Goal: Find specific page/section: Find specific page/section

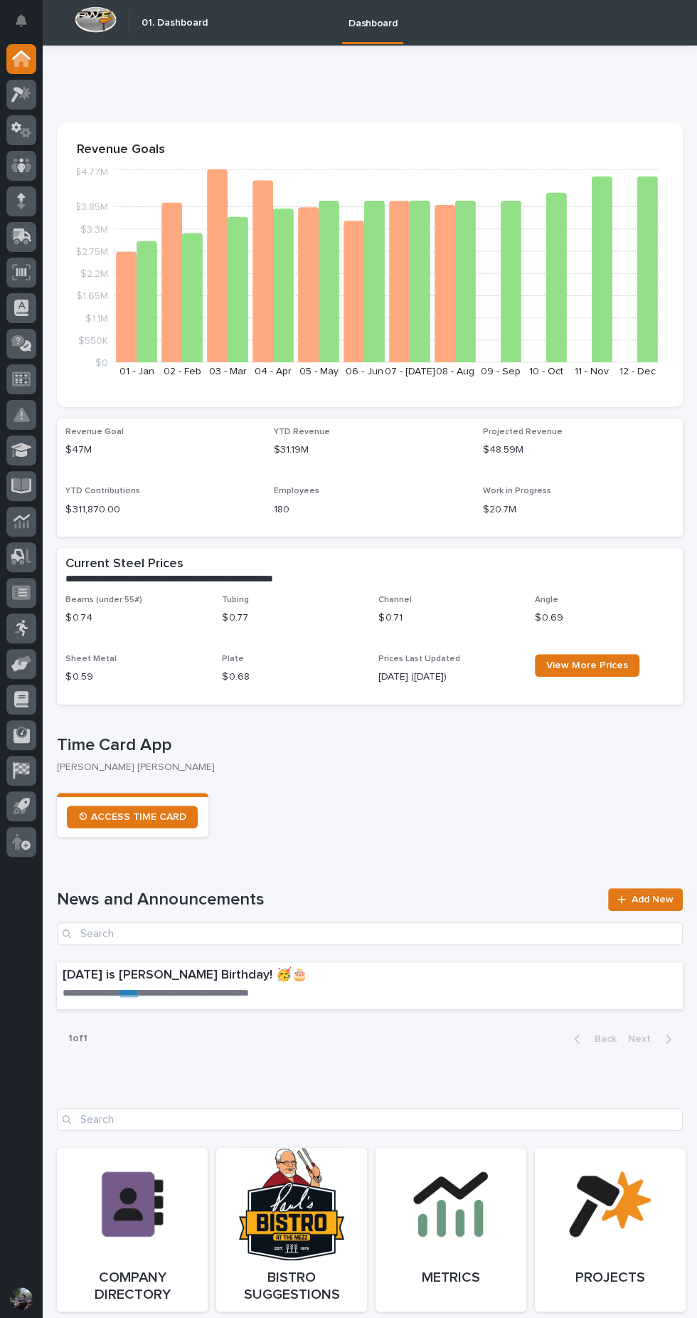
click at [31, 272] on div at bounding box center [21, 273] width 30 height 30
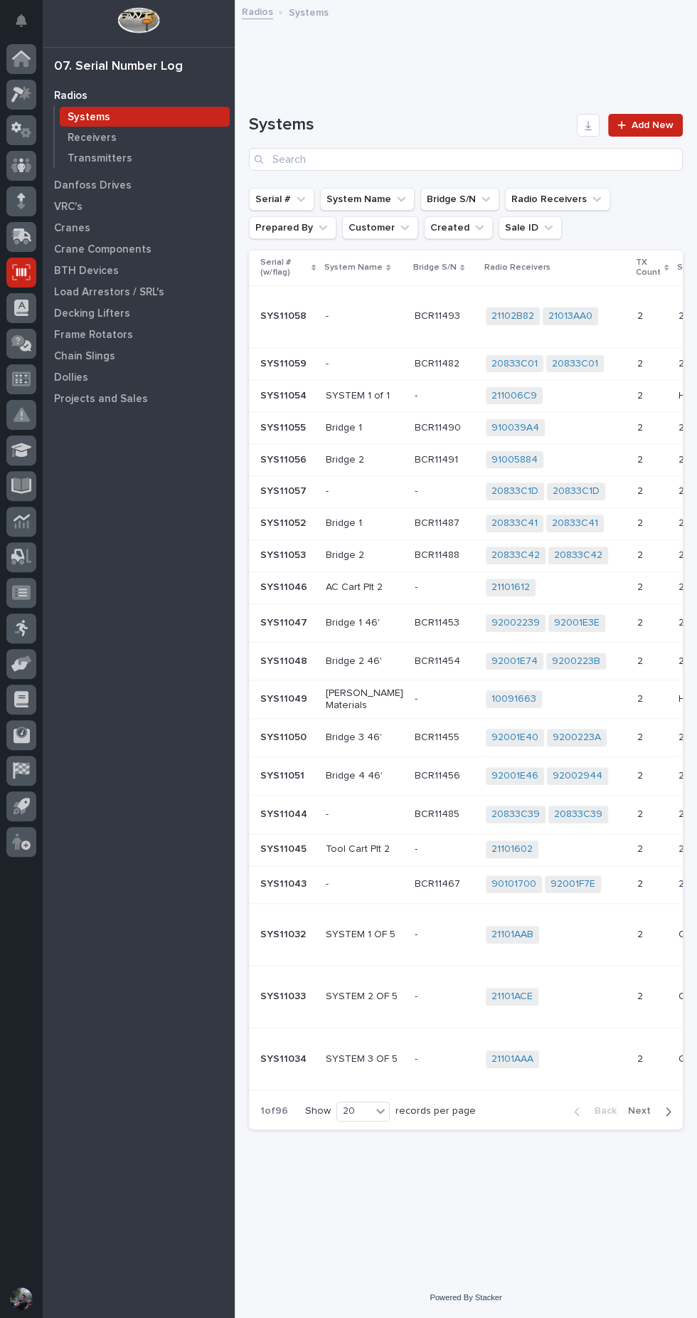
click at [107, 265] on p "BTH Devices" at bounding box center [86, 271] width 65 height 13
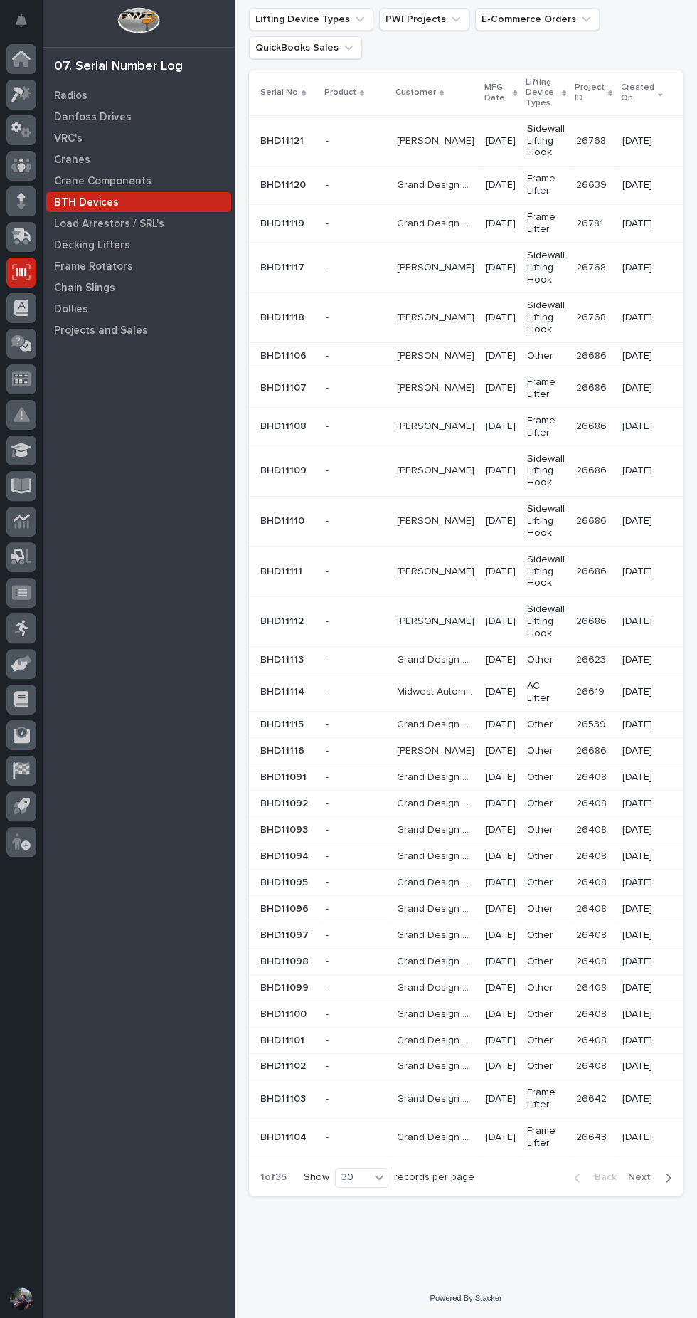
scroll to position [135, 0]
click at [348, 745] on p at bounding box center [356, 751] width 60 height 12
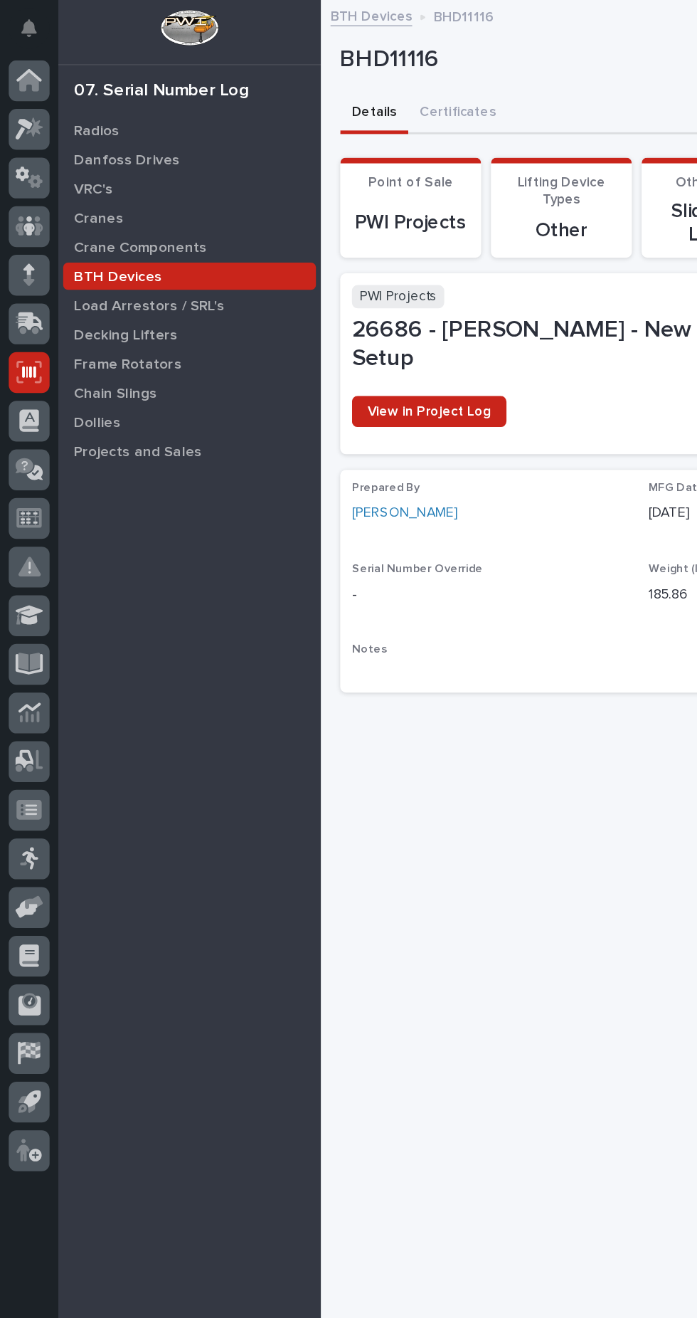
click at [26, 593] on icon at bounding box center [21, 592] width 18 height 14
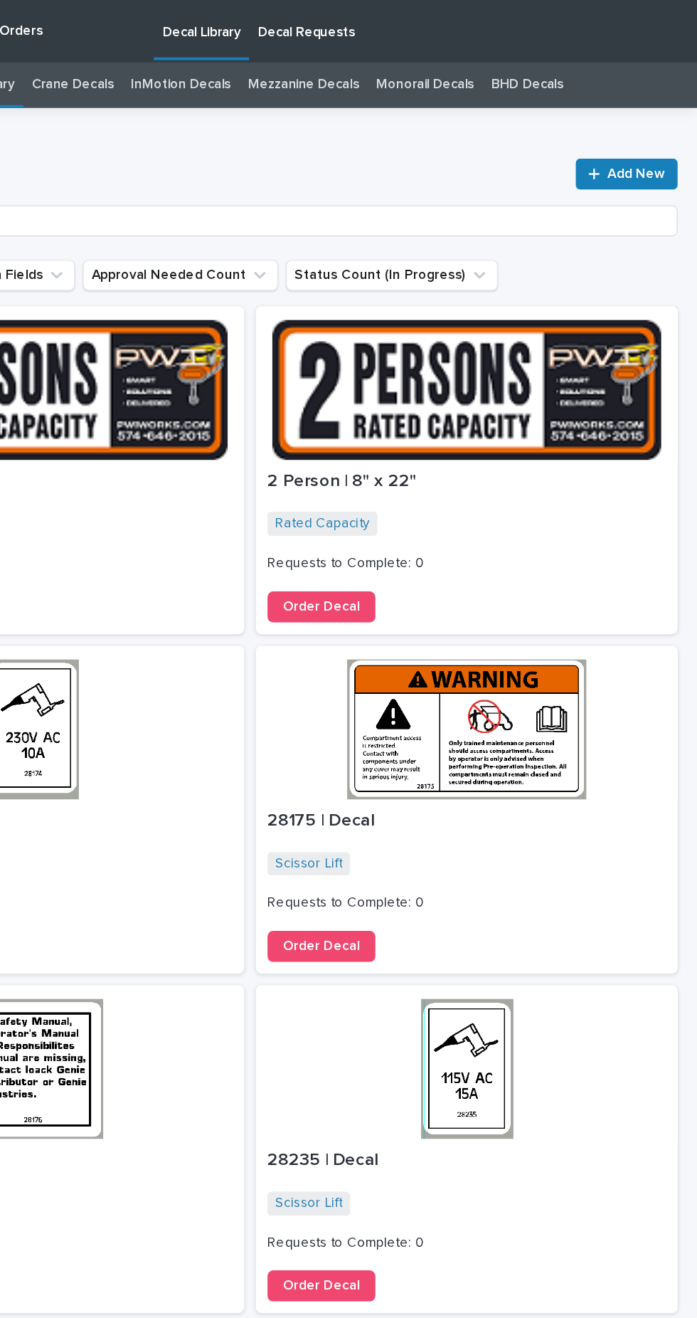
click at [572, 63] on link "BHD Decals" at bounding box center [573, 62] width 53 height 33
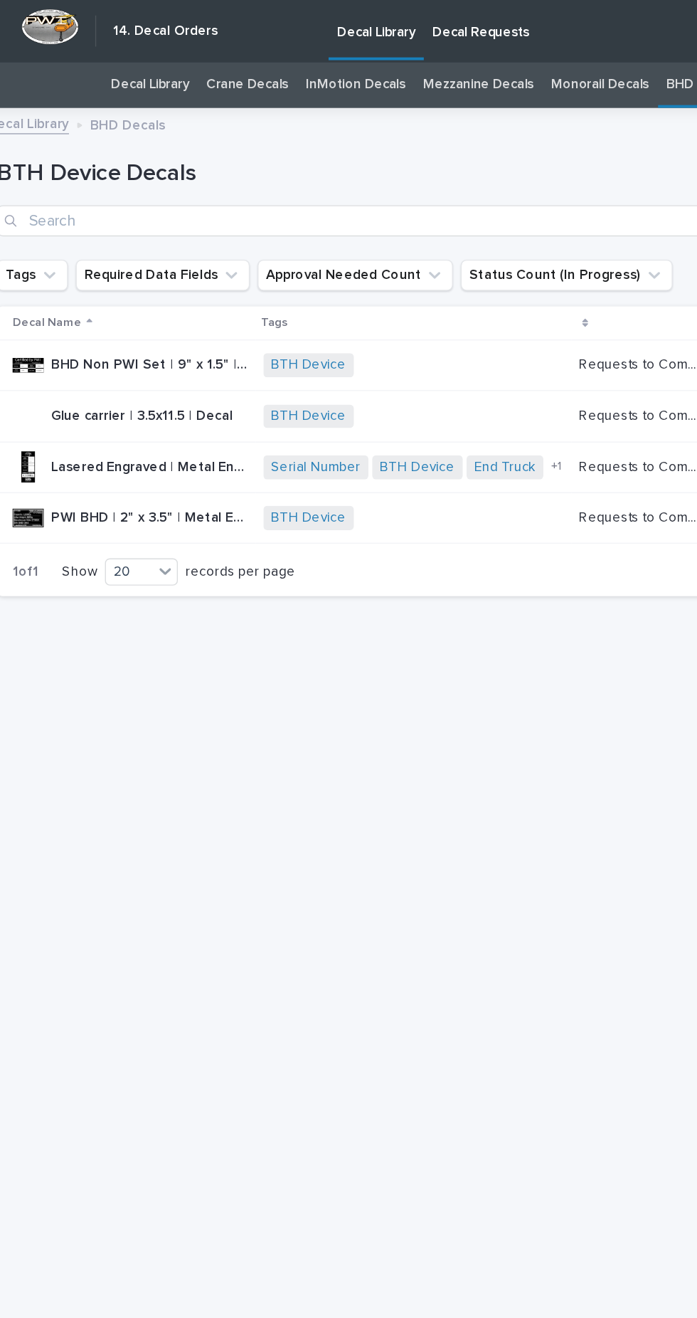
click at [422, 31] on link "Decal Requests" at bounding box center [411, 22] width 84 height 44
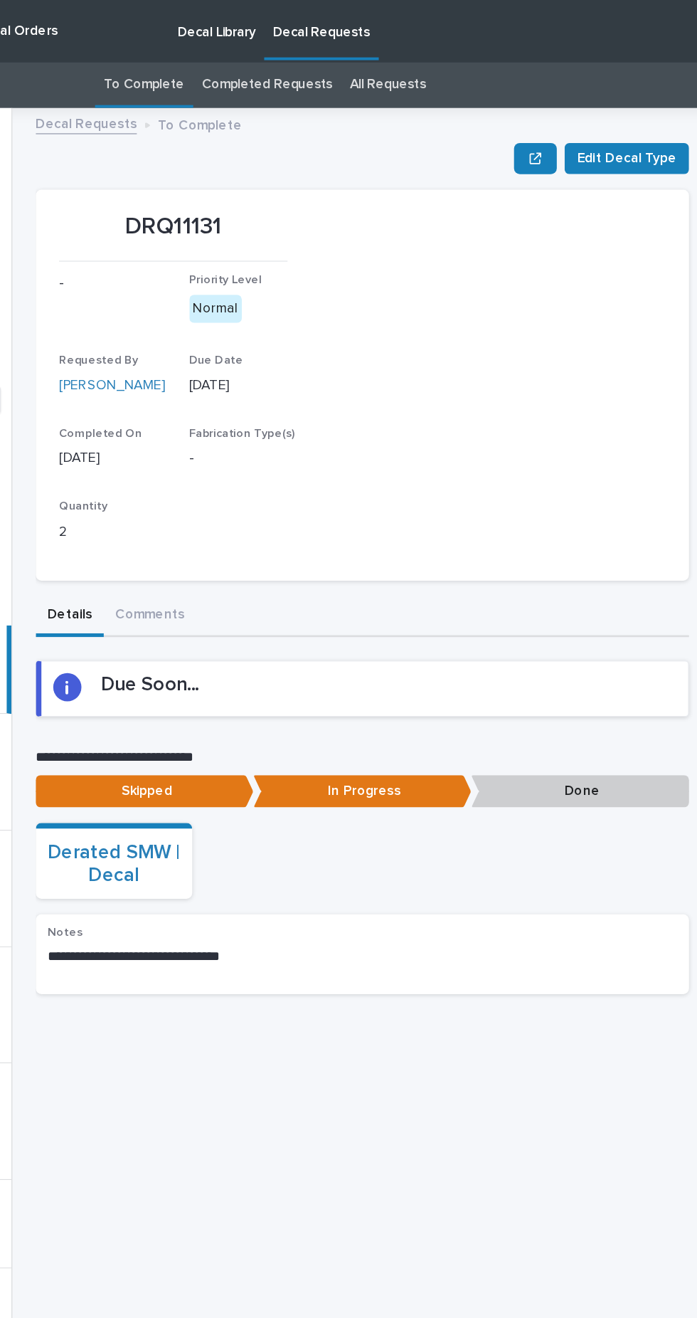
click at [467, 62] on link "All Requests" at bounding box center [459, 62] width 55 height 33
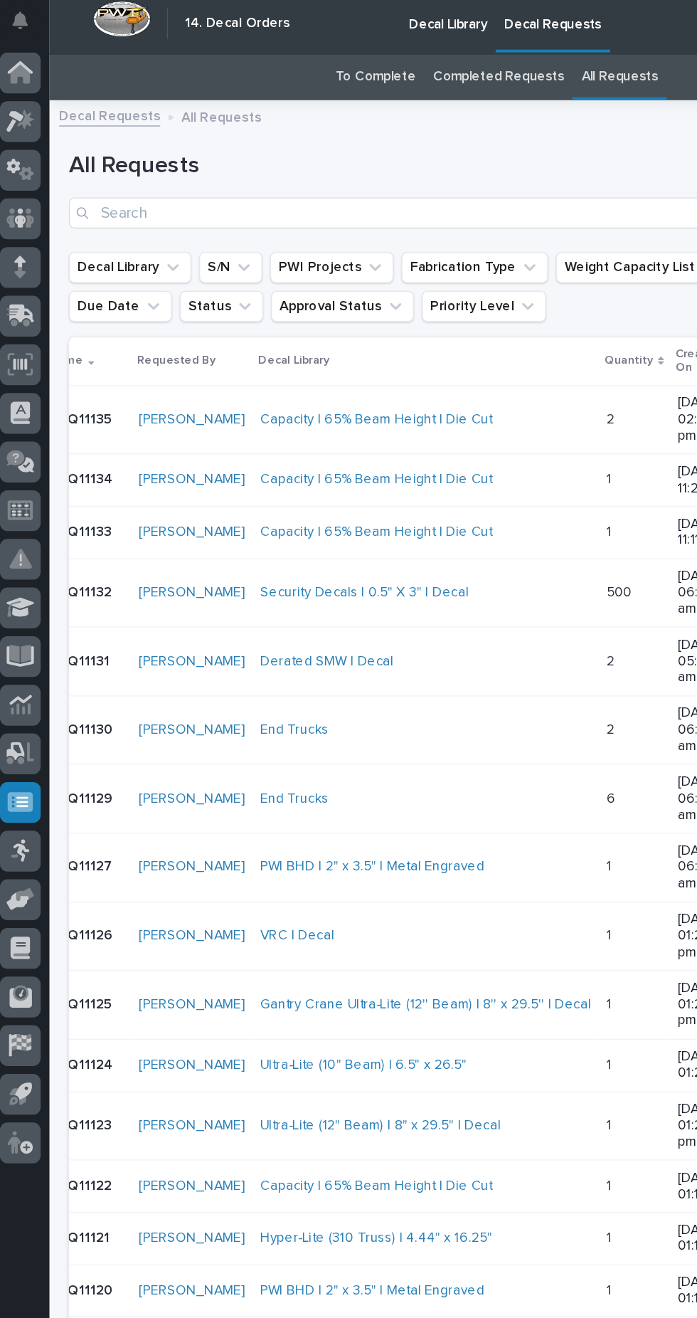
scroll to position [0, 18]
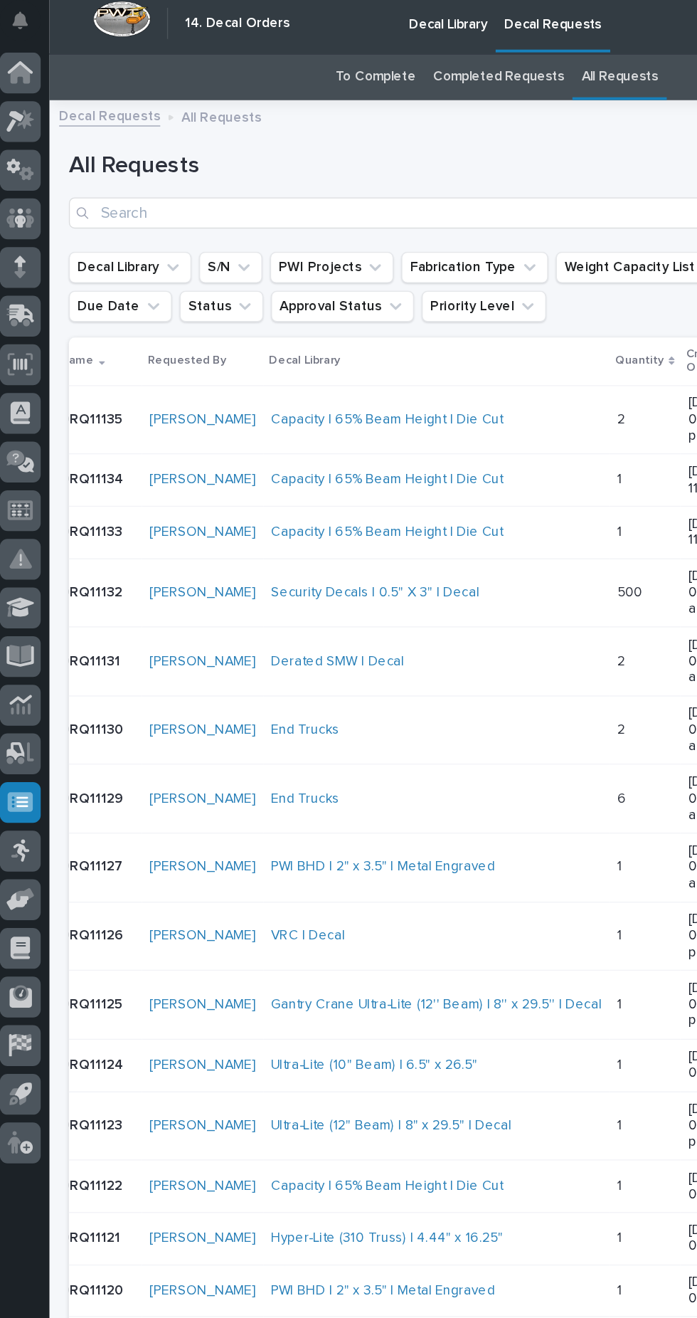
click at [186, 197] on icon "S/N" at bounding box center [185, 201] width 14 height 14
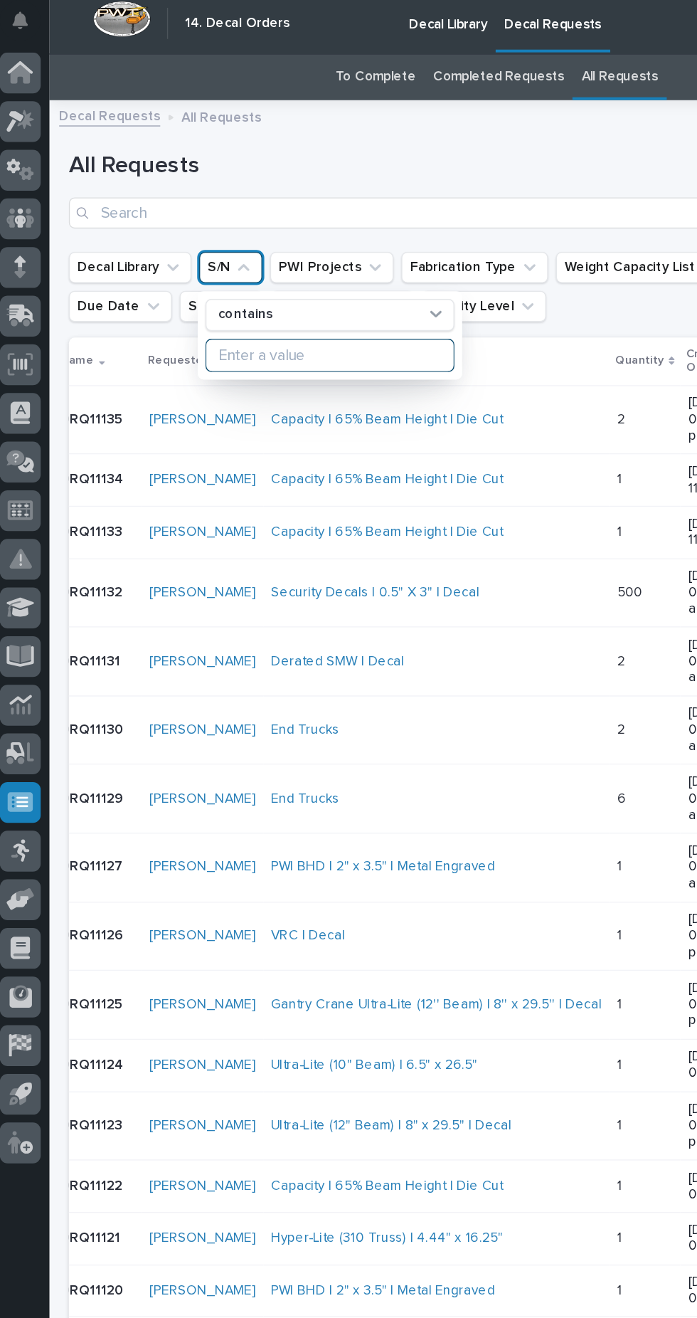
click at [227, 266] on input at bounding box center [247, 265] width 181 height 23
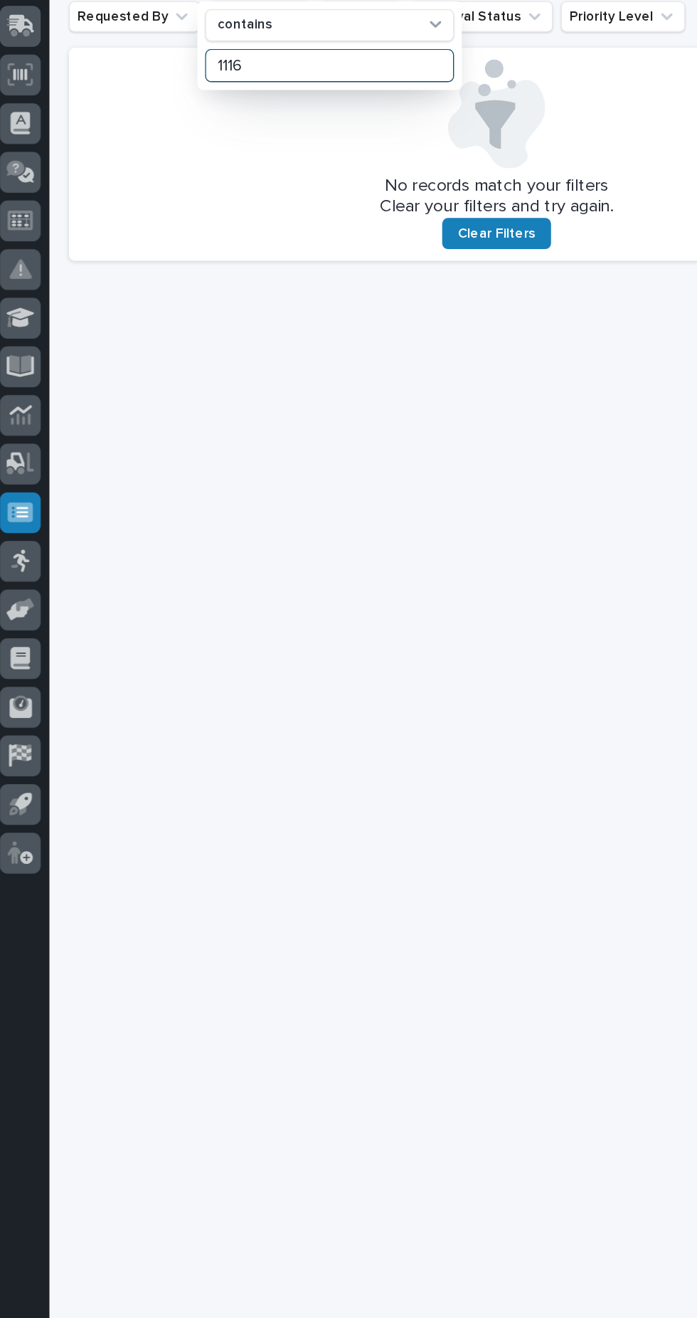
type input "1116"
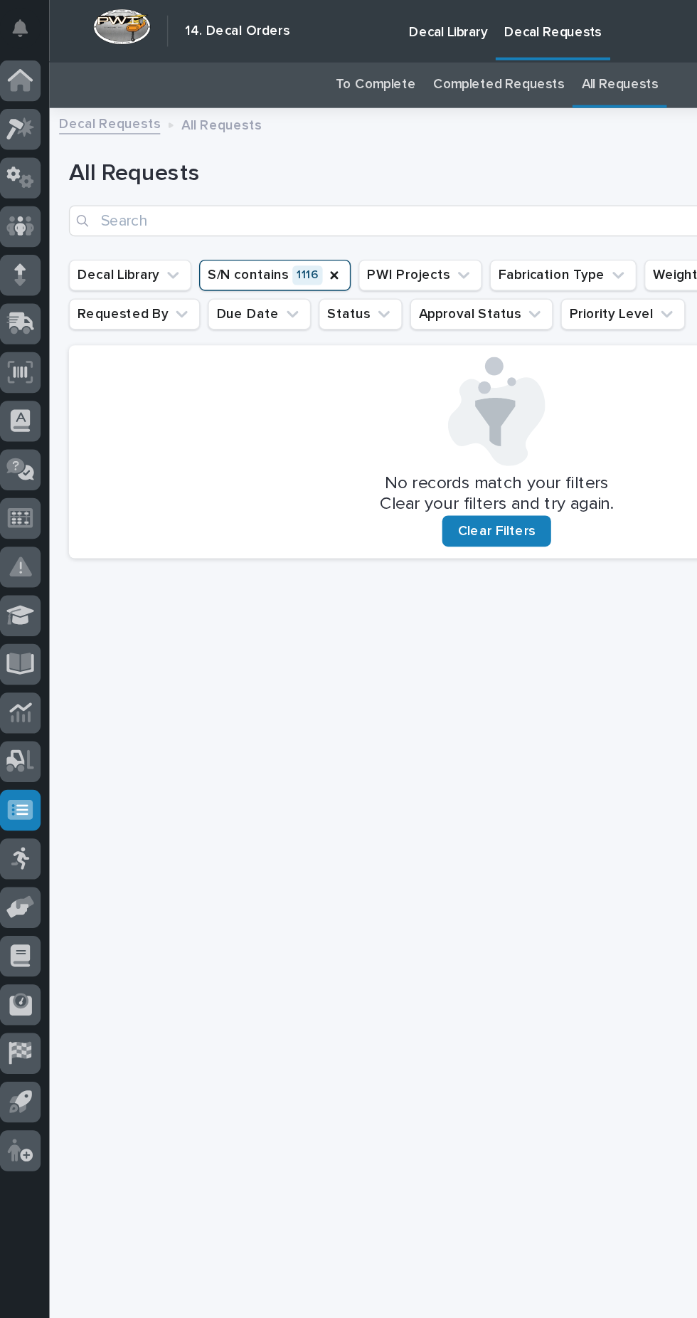
click at [32, 270] on div at bounding box center [21, 273] width 30 height 30
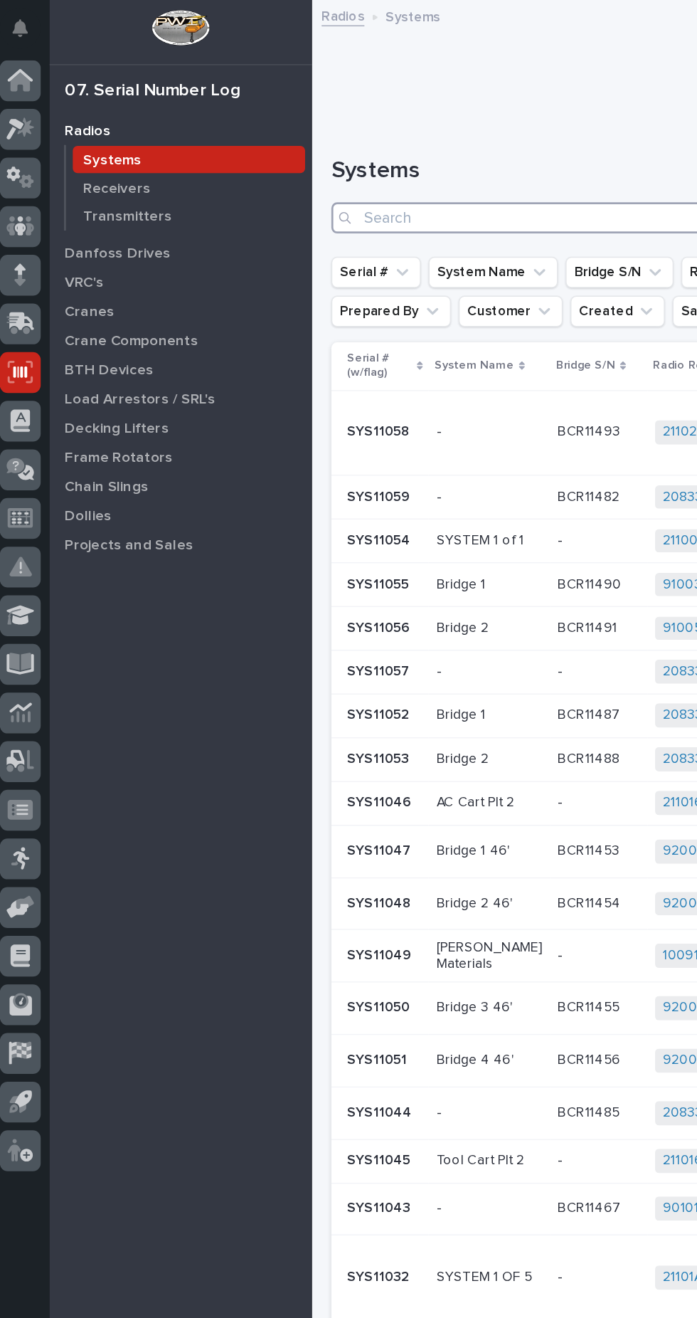
click at [405, 161] on input "Search" at bounding box center [466, 159] width 434 height 23
click at [103, 275] on p "BTH Devices" at bounding box center [86, 271] width 65 height 13
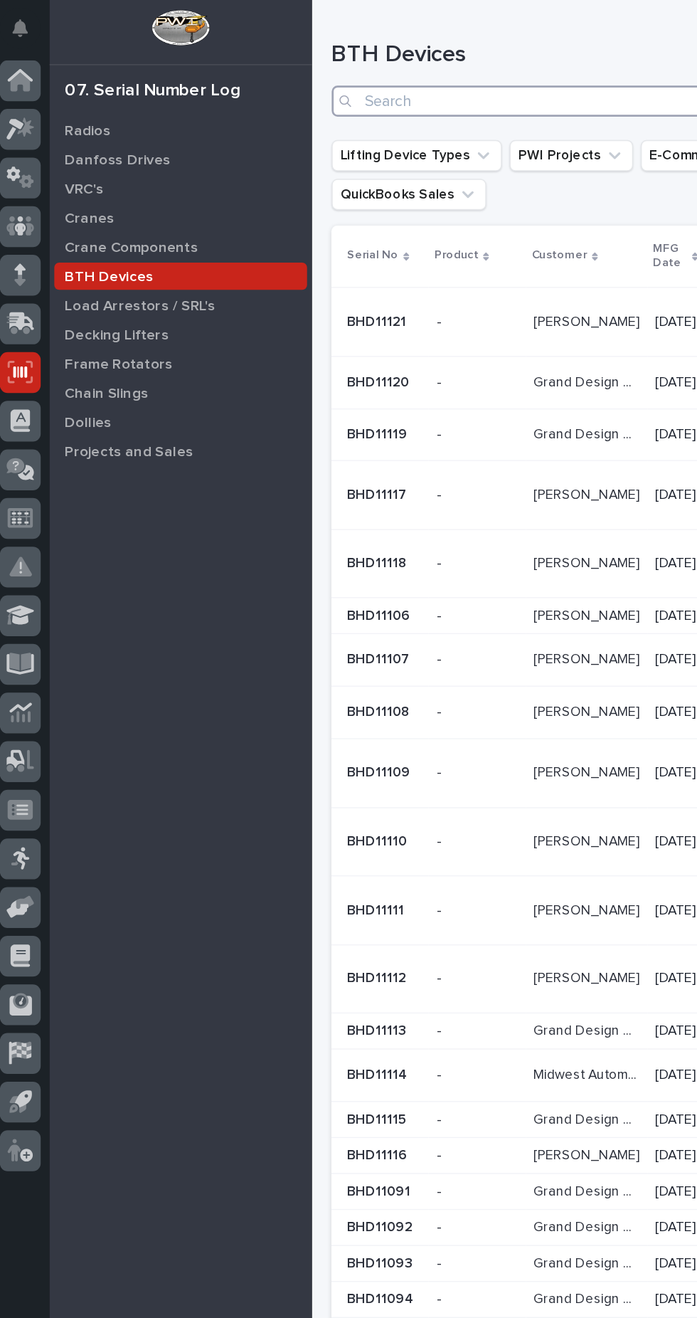
click at [377, 75] on input "Search" at bounding box center [466, 74] width 434 height 23
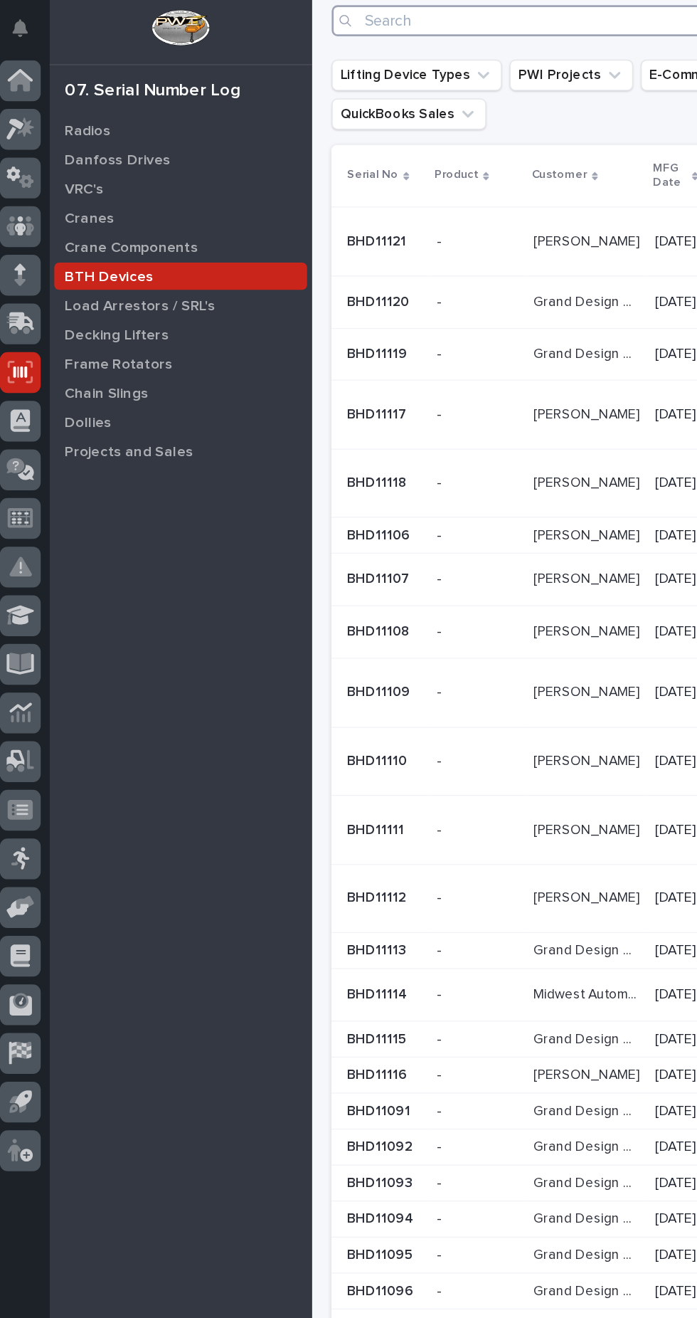
scroll to position [95, 0]
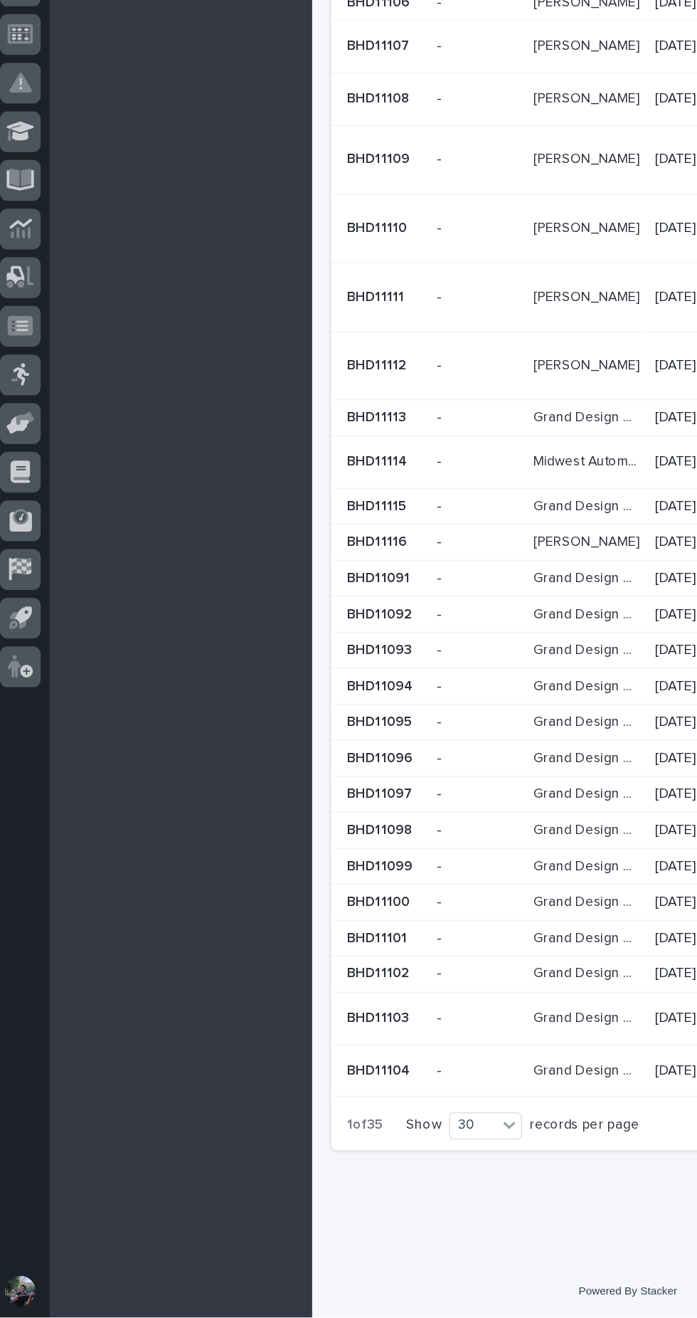
click at [329, 746] on p "-" at bounding box center [329, 749] width 6 height 15
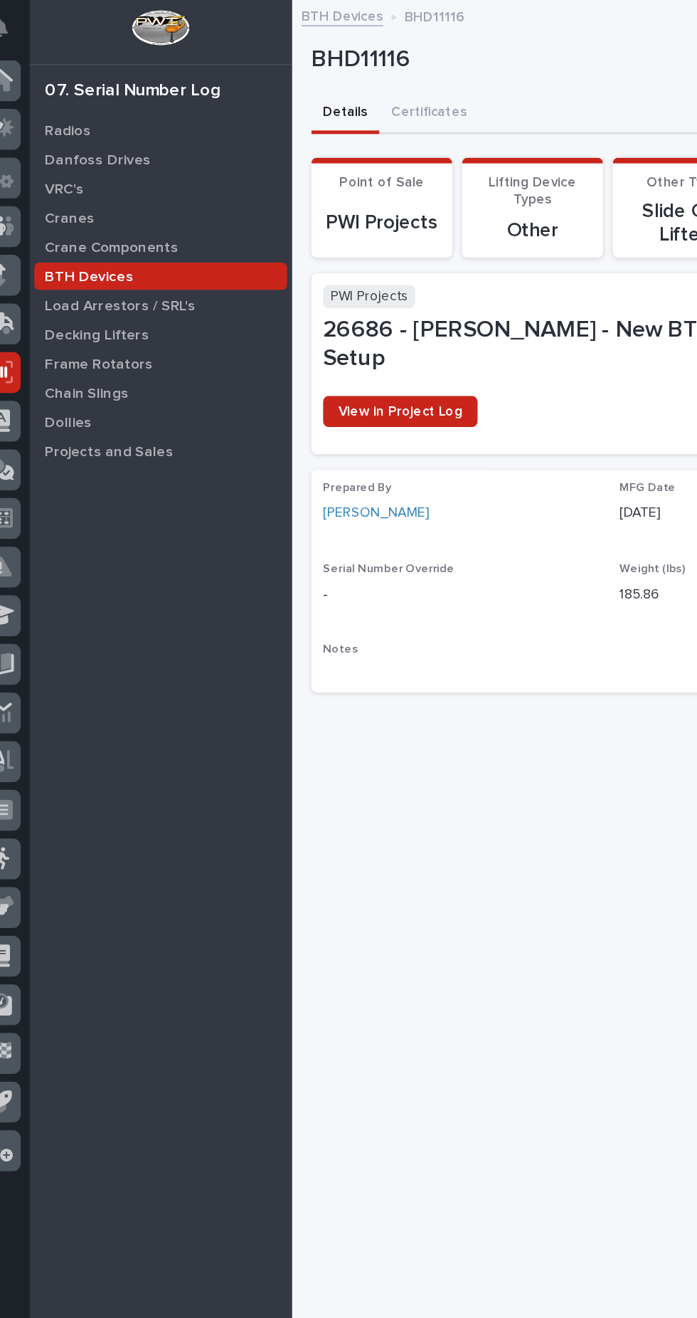
click at [331, 296] on span "View in Project Log" at bounding box center [314, 301] width 90 height 10
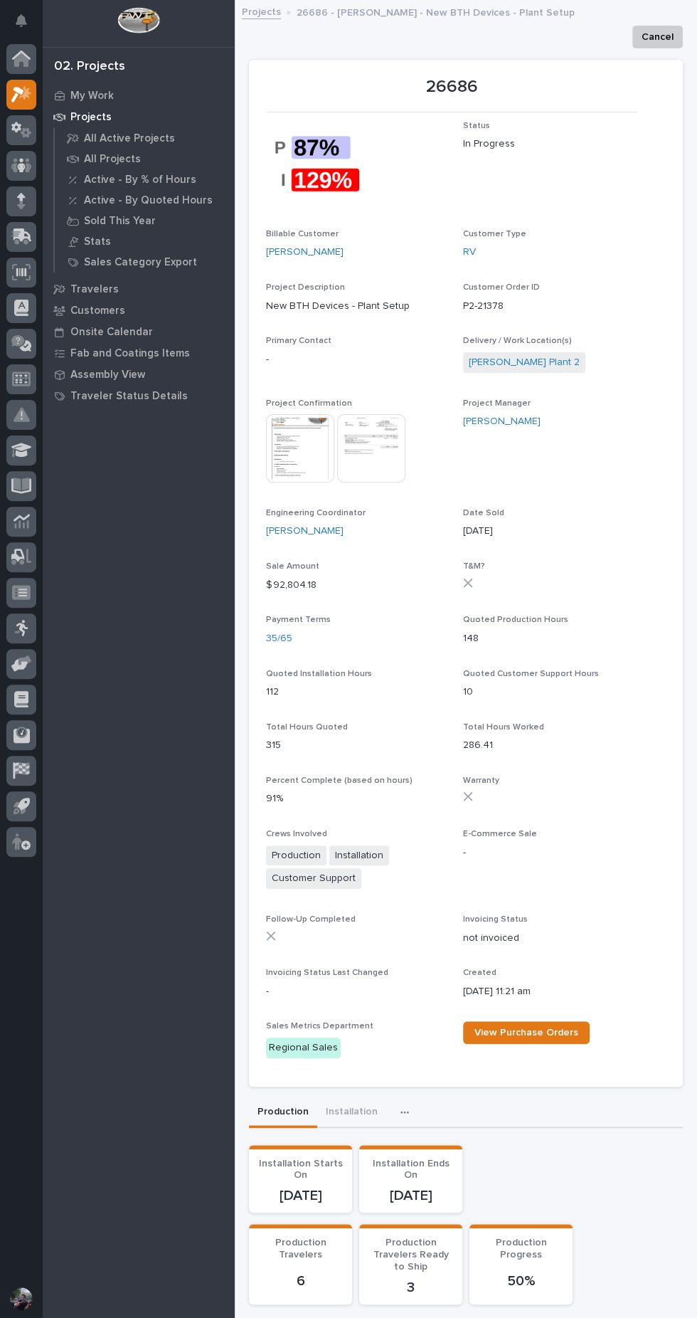
click at [297, 436] on img at bounding box center [300, 448] width 68 height 68
